Goal: Task Accomplishment & Management: Use online tool/utility

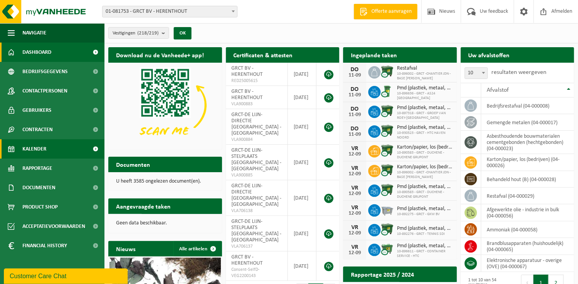
click at [68, 147] on link "Kalender" at bounding box center [52, 148] width 104 height 19
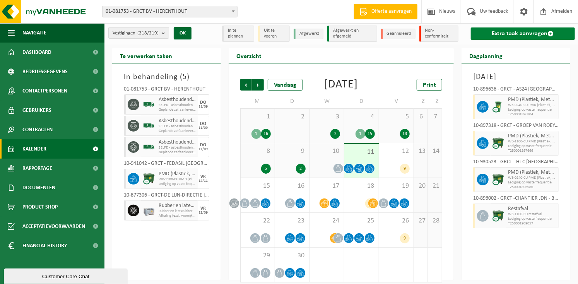
click at [534, 31] on link "Extra taak aanvragen" at bounding box center [523, 33] width 104 height 12
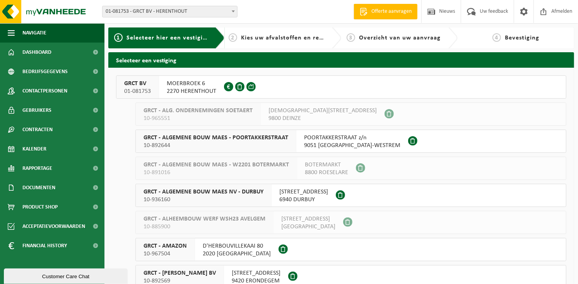
click at [201, 89] on span "2270 HERENTHOUT" at bounding box center [192, 91] width 50 height 8
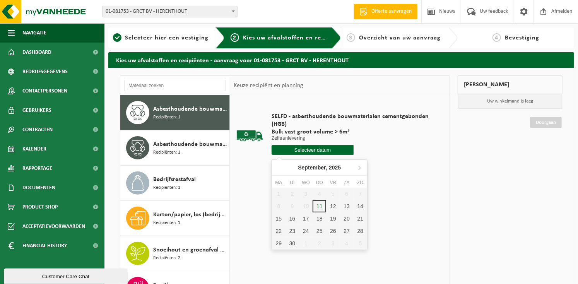
drag, startPoint x: 338, startPoint y: 150, endPoint x: 350, endPoint y: 154, distance: 12.0
click at [339, 149] on input "text" at bounding box center [313, 150] width 82 height 10
click at [334, 205] on div "12" at bounding box center [333, 206] width 14 height 12
type input "Van 2025-09-12"
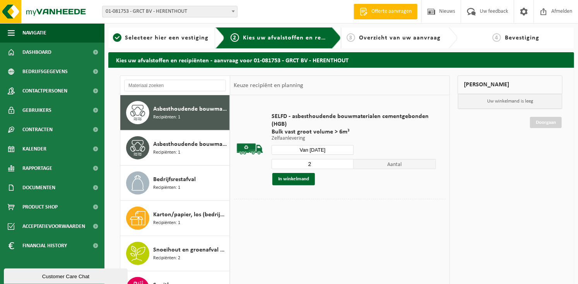
click at [348, 162] on input "2" at bounding box center [313, 164] width 82 height 10
type input "3"
click at [348, 162] on input "3" at bounding box center [313, 164] width 82 height 10
click at [297, 180] on button "In winkelmand" at bounding box center [293, 179] width 43 height 12
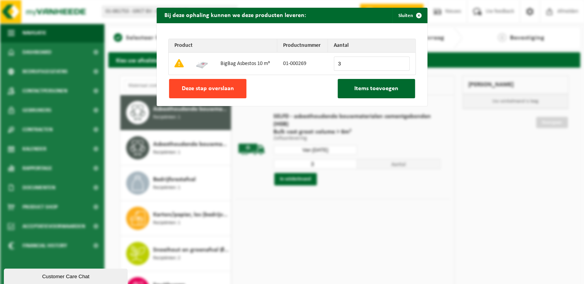
click at [219, 89] on span "Deze stap overslaan" at bounding box center [208, 88] width 52 height 6
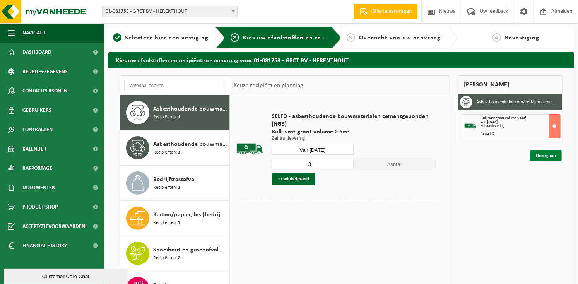
click at [541, 152] on link "Doorgaan" at bounding box center [546, 155] width 32 height 11
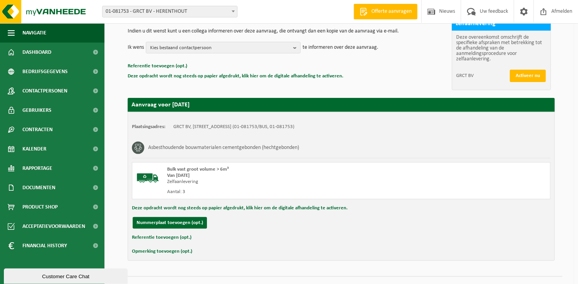
scroll to position [95, 0]
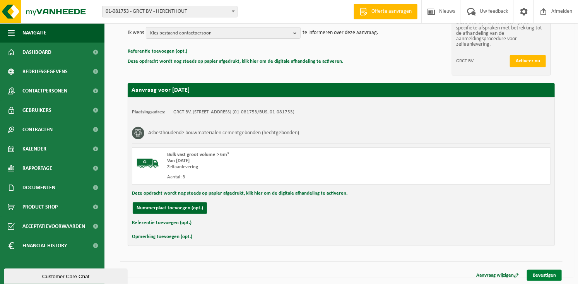
click at [548, 270] on link "Bevestigen" at bounding box center [544, 275] width 35 height 11
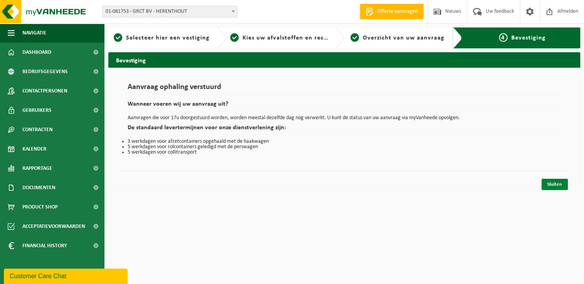
click at [557, 183] on link "Sluiten" at bounding box center [554, 184] width 26 height 11
